Goal: Find specific page/section: Find specific page/section

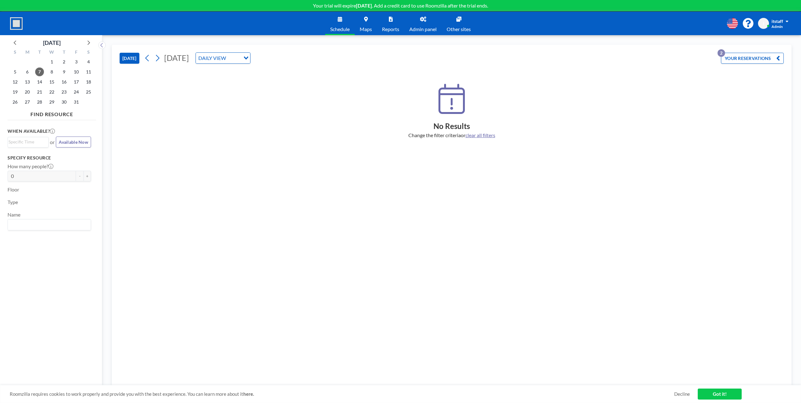
click at [424, 27] on span "Admin panel" at bounding box center [422, 29] width 27 height 5
click at [688, 92] on div "No Results Change the filter criteria or clear all filters" at bounding box center [452, 111] width 664 height 55
click at [319, 138] on div "Change the filter criteria or clear all filters" at bounding box center [452, 135] width 664 height 6
click at [428, 25] on link "Admin panel" at bounding box center [422, 24] width 37 height 24
